Goal: Go to known website: Access a specific website the user already knows

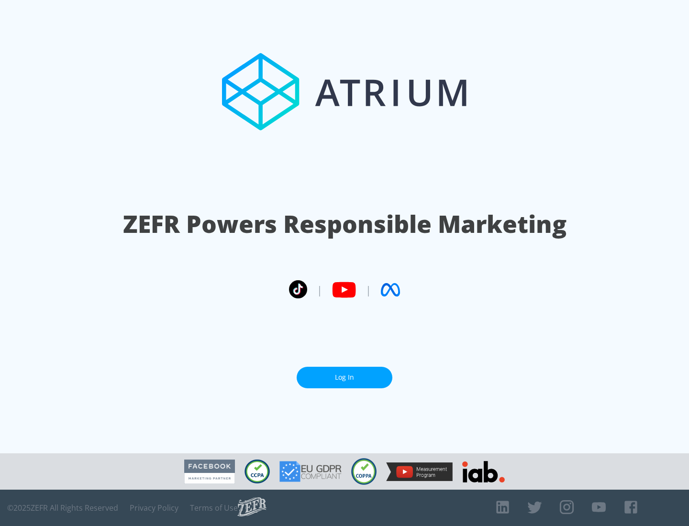
click at [344, 377] on link "Log In" at bounding box center [345, 378] width 96 height 22
